Goal: Obtain resource: Download file/media

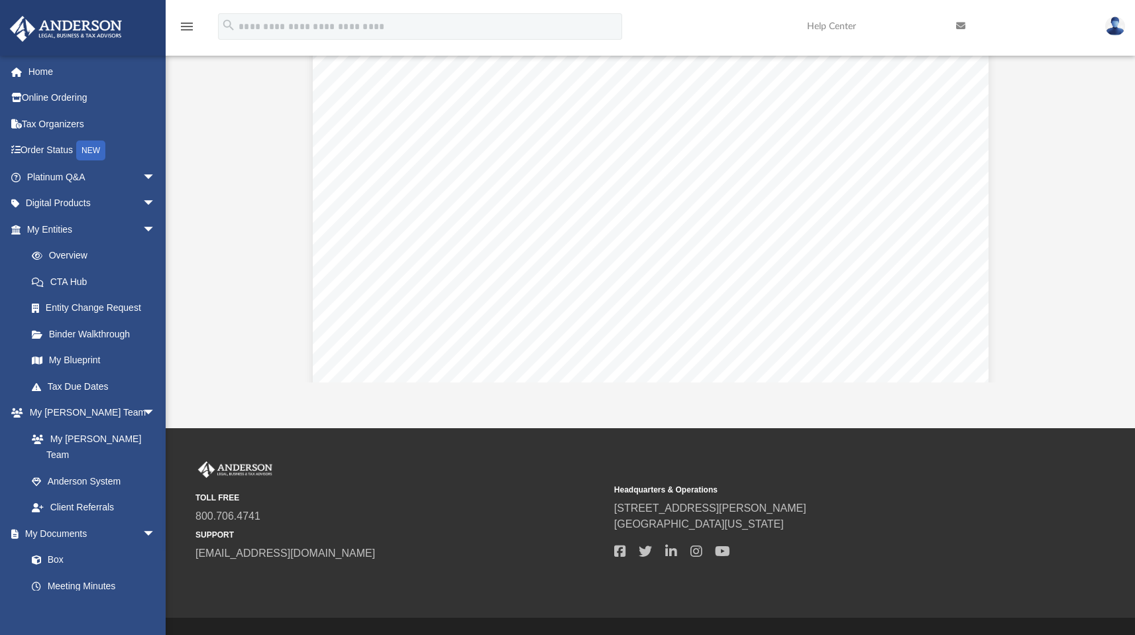
scroll to position [1097, 0]
click at [1094, 205] on div "Difficulty viewing your box folder? You can also access your account directly o…" at bounding box center [651, 172] width 970 height 424
drag, startPoint x: 1083, startPoint y: 204, endPoint x: 1082, endPoint y: 221, distance: 16.6
click at [1082, 221] on button "Preview" at bounding box center [1072, 211] width 29 height 37
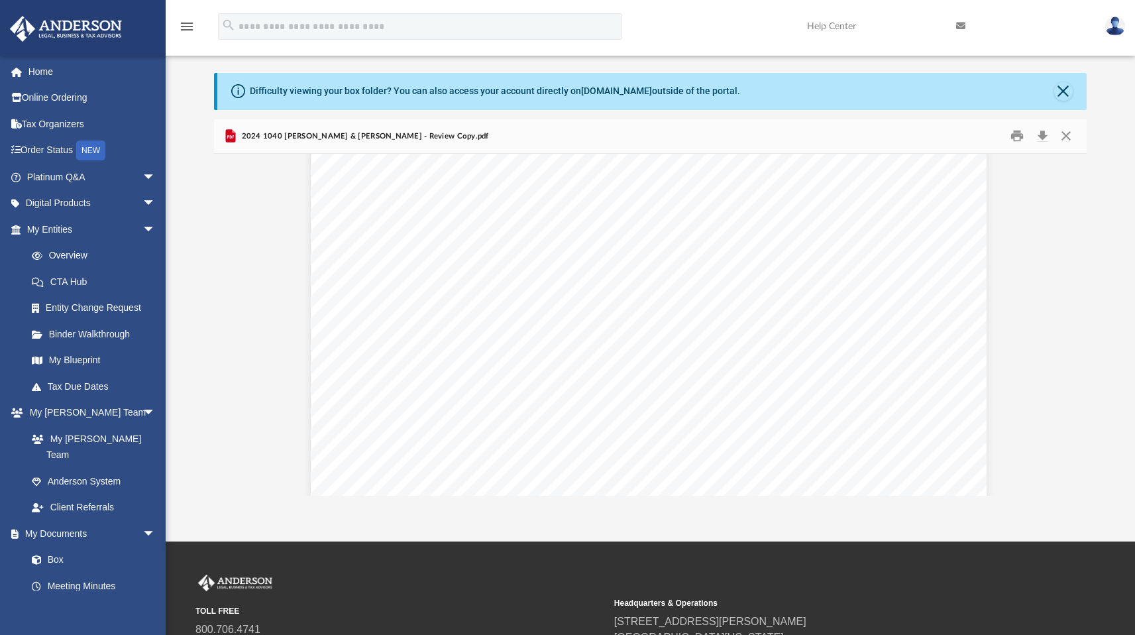
scroll to position [9101, 7]
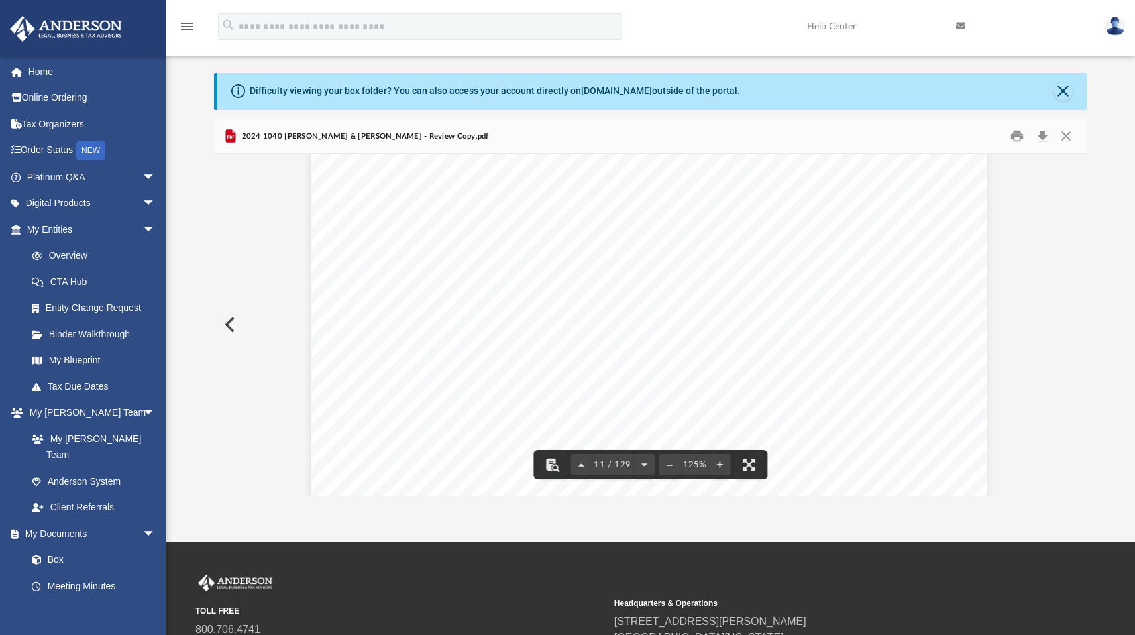
click at [675, 228] on span "874-86-6296" at bounding box center [664, 231] width 86 height 11
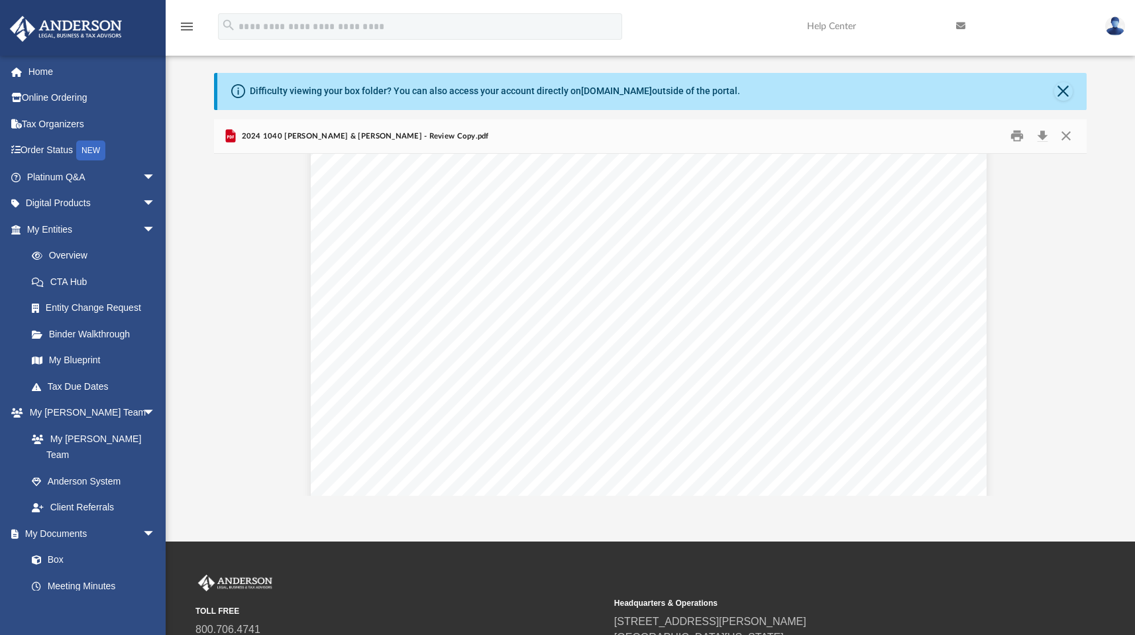
scroll to position [15122, 8]
click at [894, 225] on div "Attachment Sequence No. Department of the Treasury Internal Revenue Service 419…" at bounding box center [649, 493] width 676 height 875
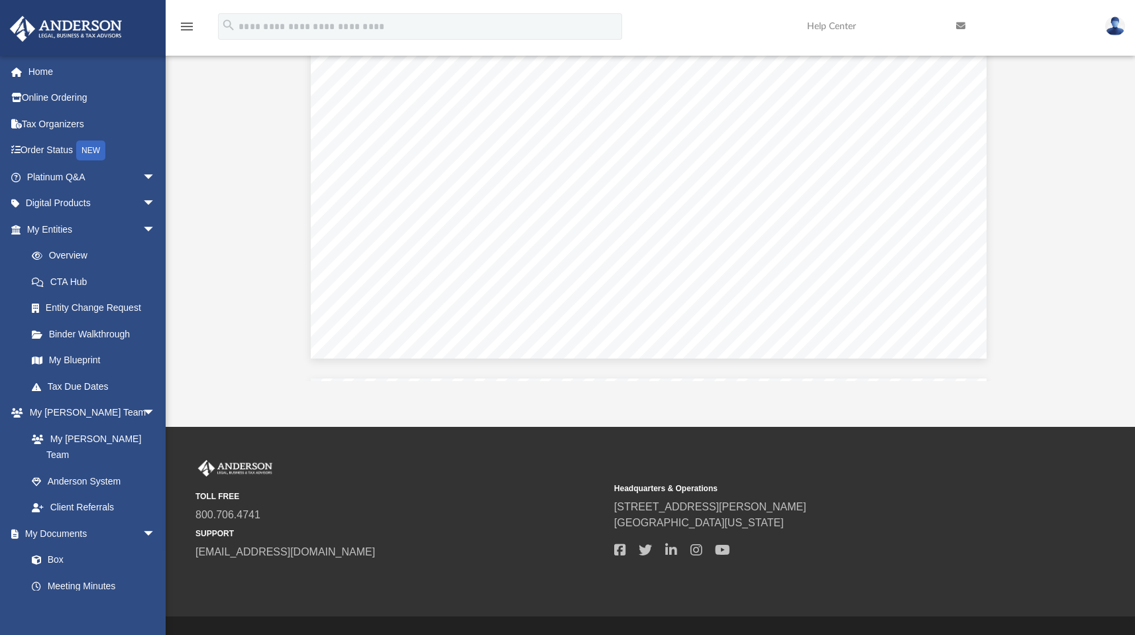
scroll to position [93382, 12]
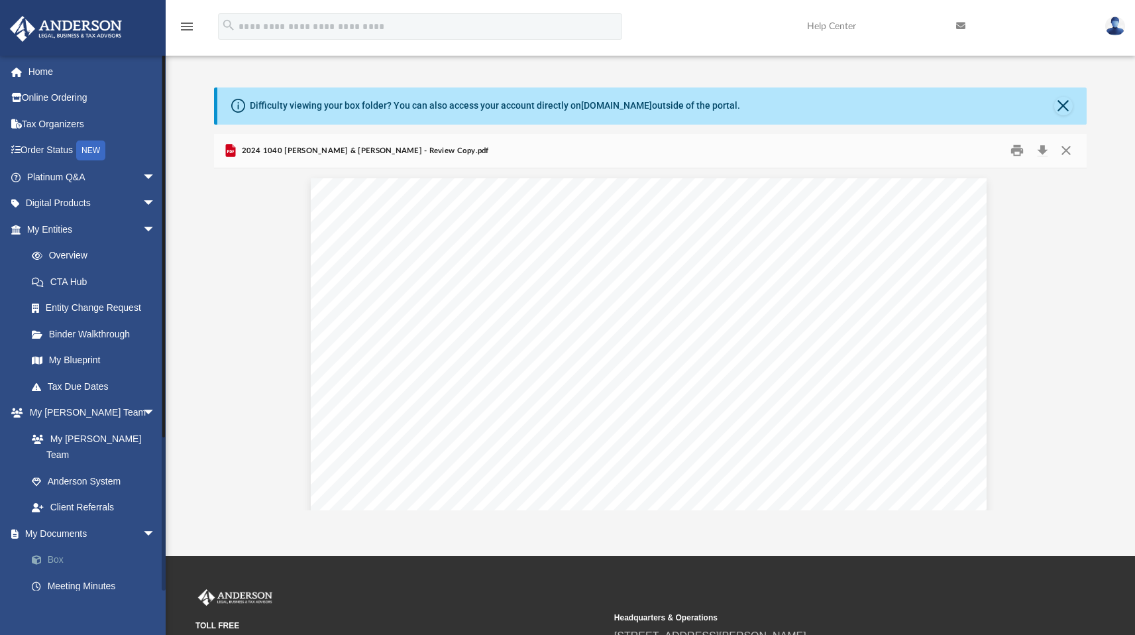
click at [56, 547] on link "Box" at bounding box center [97, 560] width 157 height 27
click at [52, 547] on link "Box" at bounding box center [97, 560] width 157 height 27
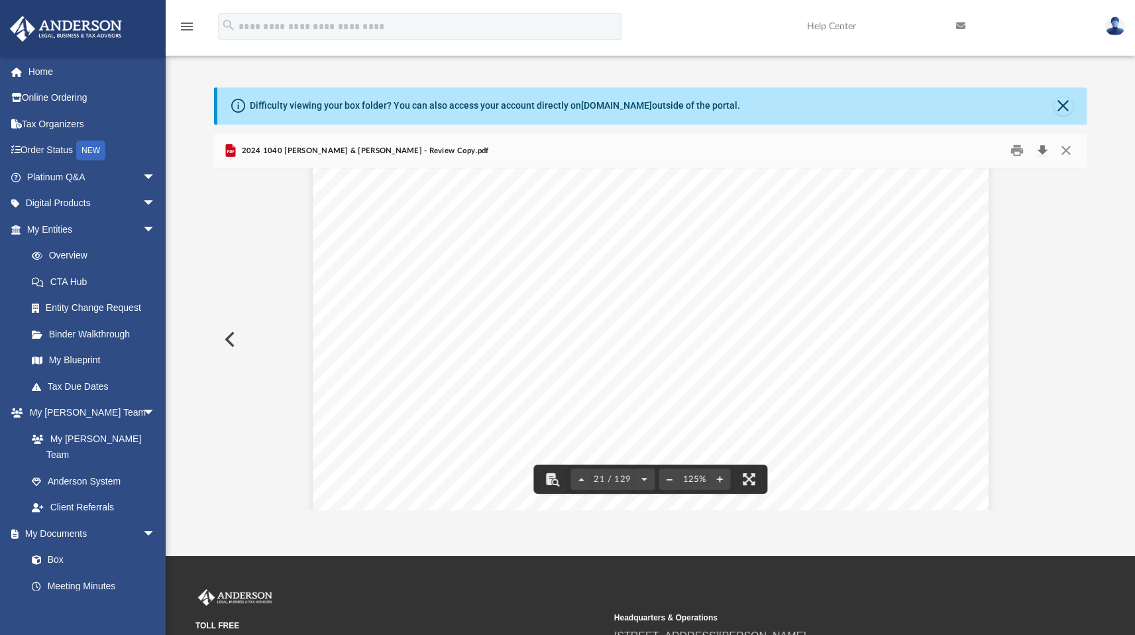
click at [1043, 149] on button "Download" at bounding box center [1043, 151] width 24 height 21
click at [1041, 148] on button "Download" at bounding box center [1043, 151] width 24 height 21
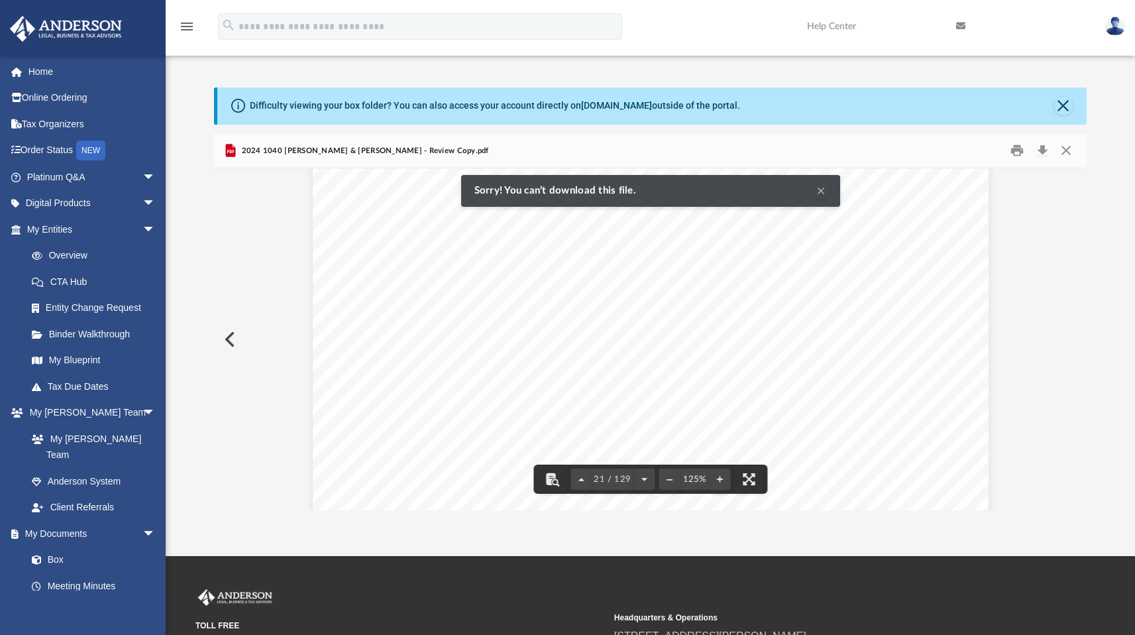
click at [1016, 155] on button "Print" at bounding box center [1017, 151] width 27 height 21
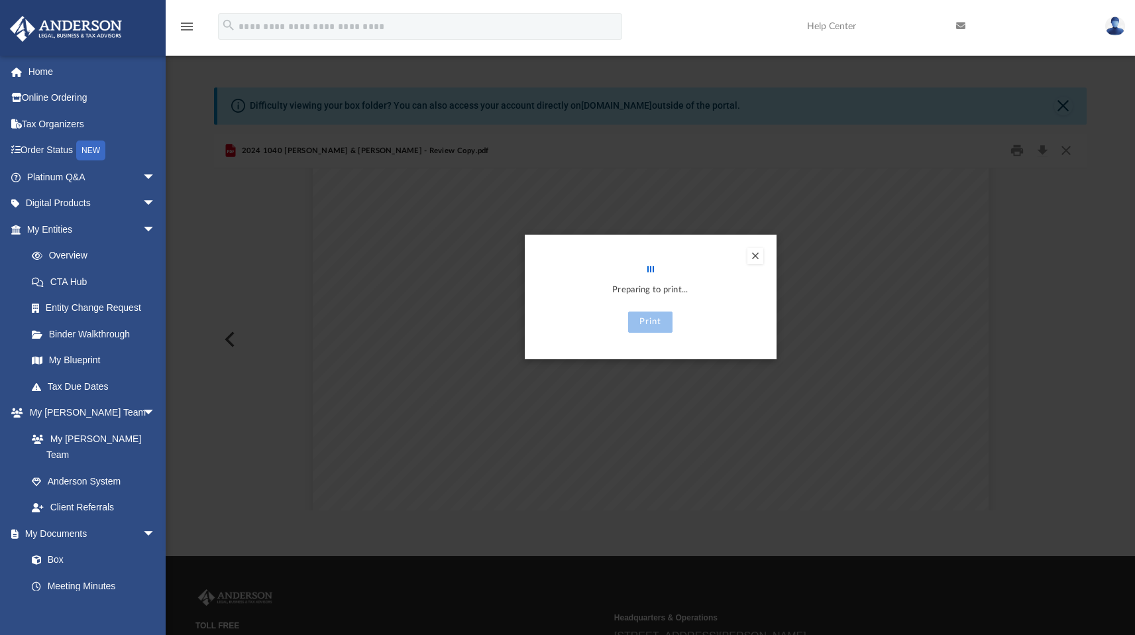
click at [808, 309] on div "Preview" at bounding box center [567, 317] width 1135 height 635
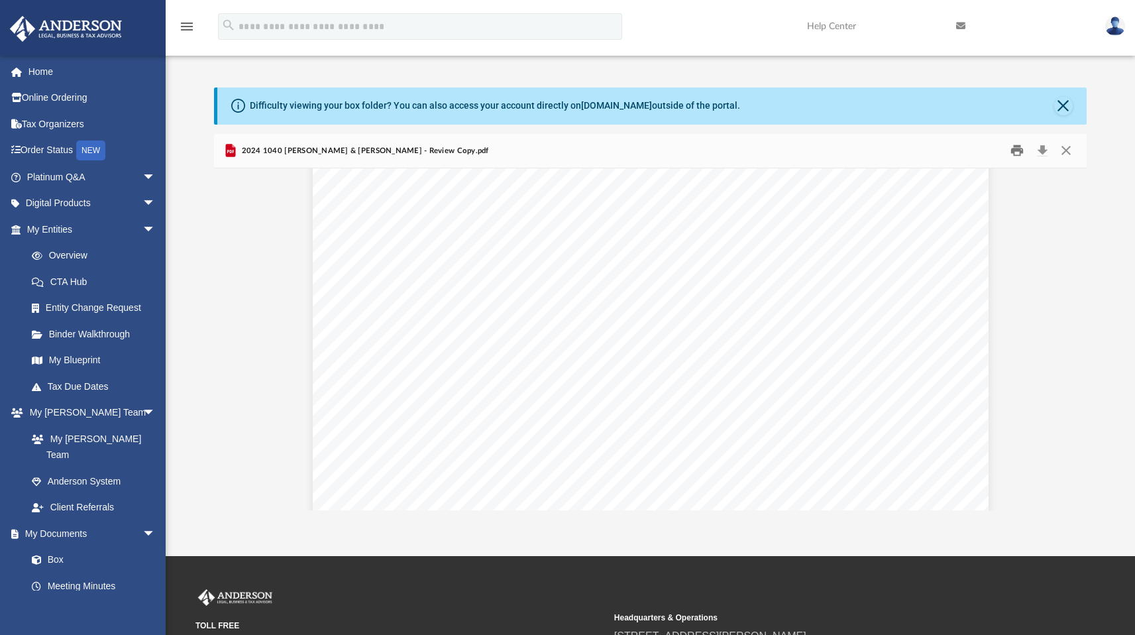
click at [1019, 155] on button "Print" at bounding box center [1017, 151] width 27 height 21
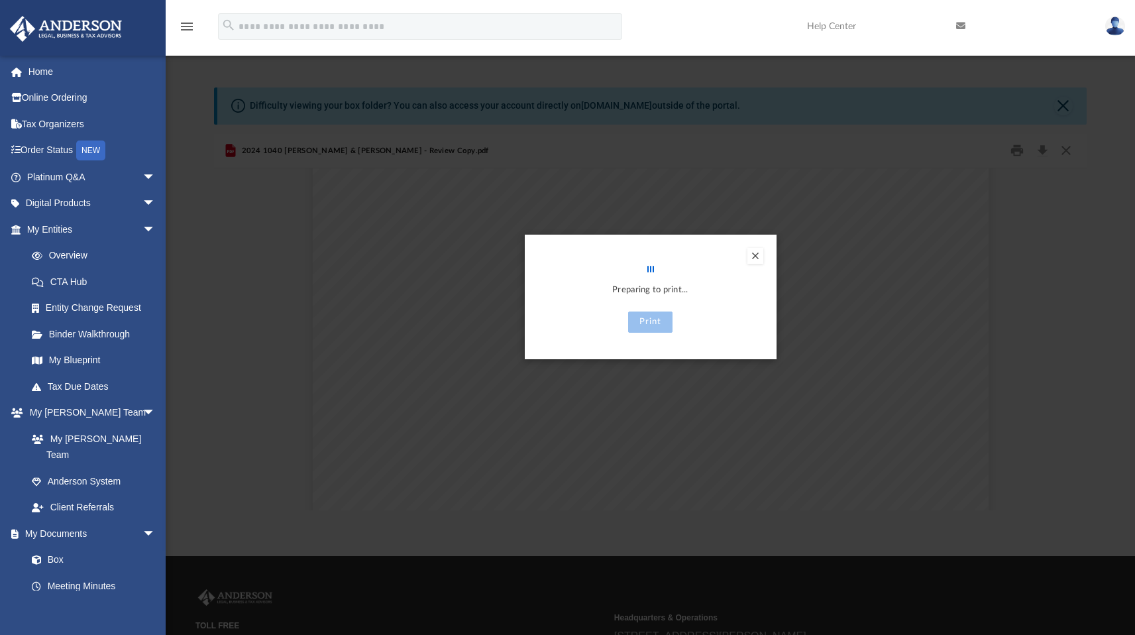
click at [1018, 154] on div "Preview" at bounding box center [567, 317] width 1135 height 635
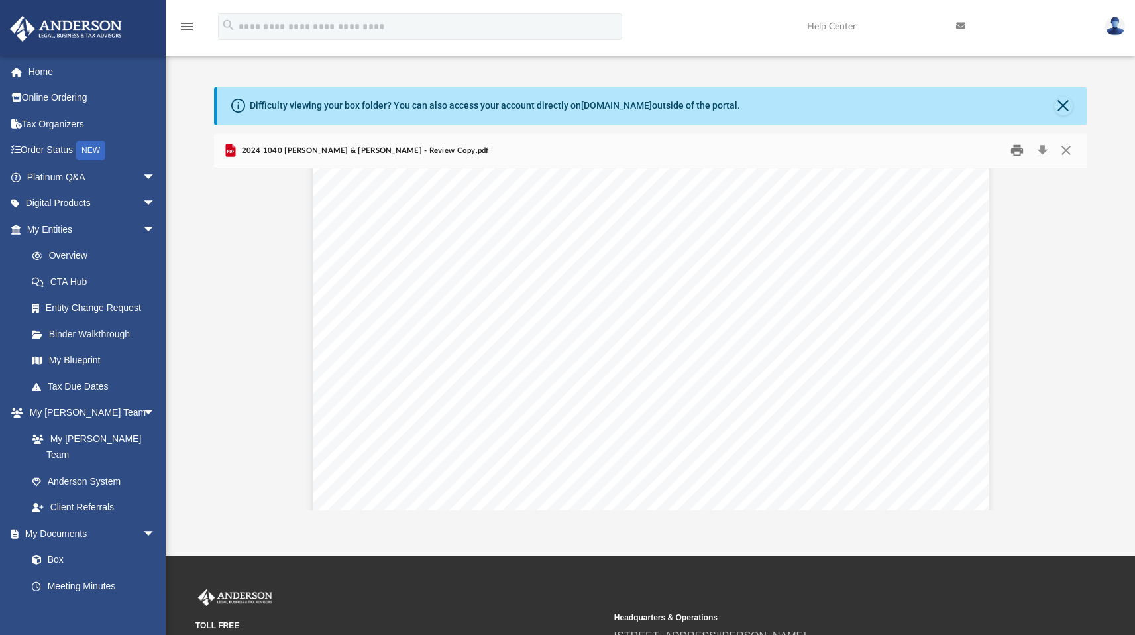
click at [1015, 154] on button "Print" at bounding box center [1017, 151] width 27 height 21
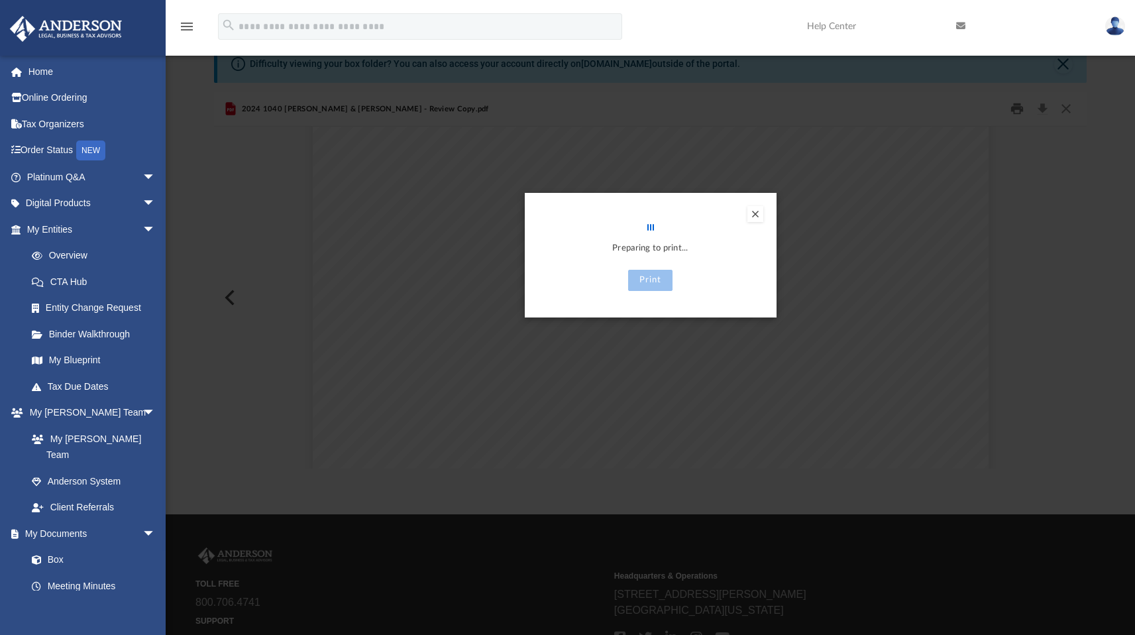
scroll to position [0, 0]
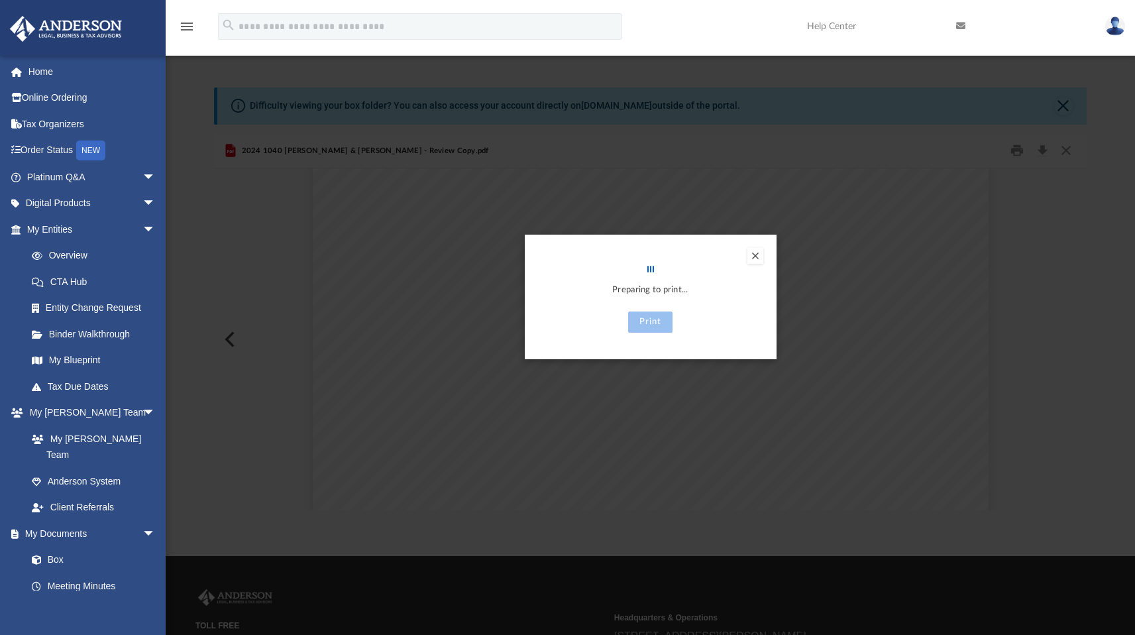
click at [803, 361] on div "Preview" at bounding box center [567, 317] width 1135 height 635
